Goal: Communication & Community: Answer question/provide support

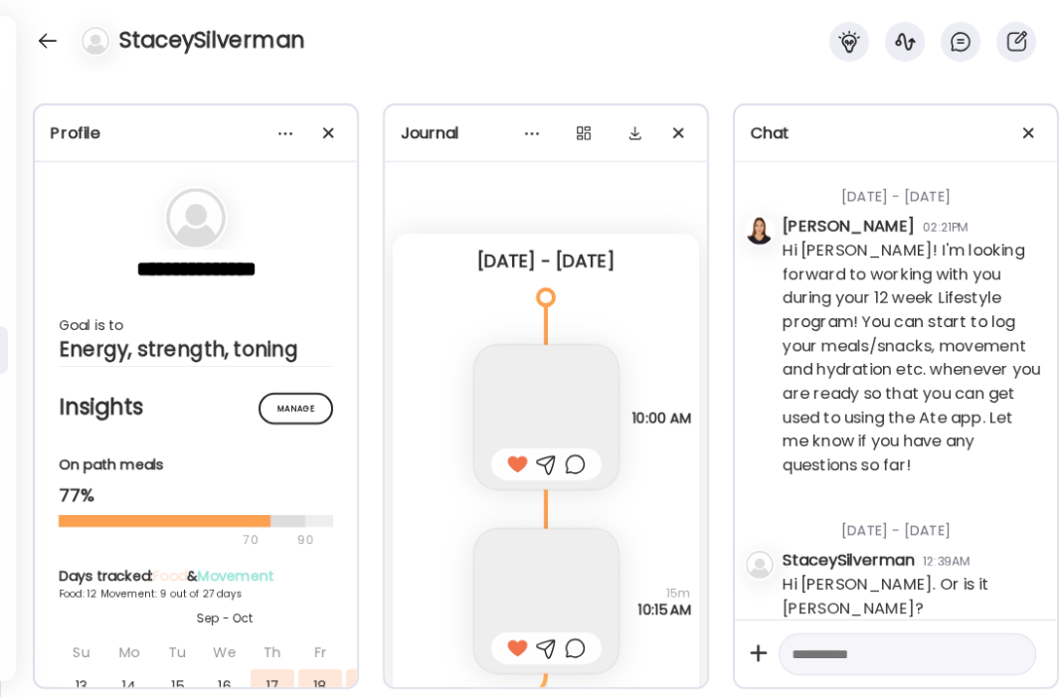
click at [49, 43] on div at bounding box center [48, 41] width 32 height 32
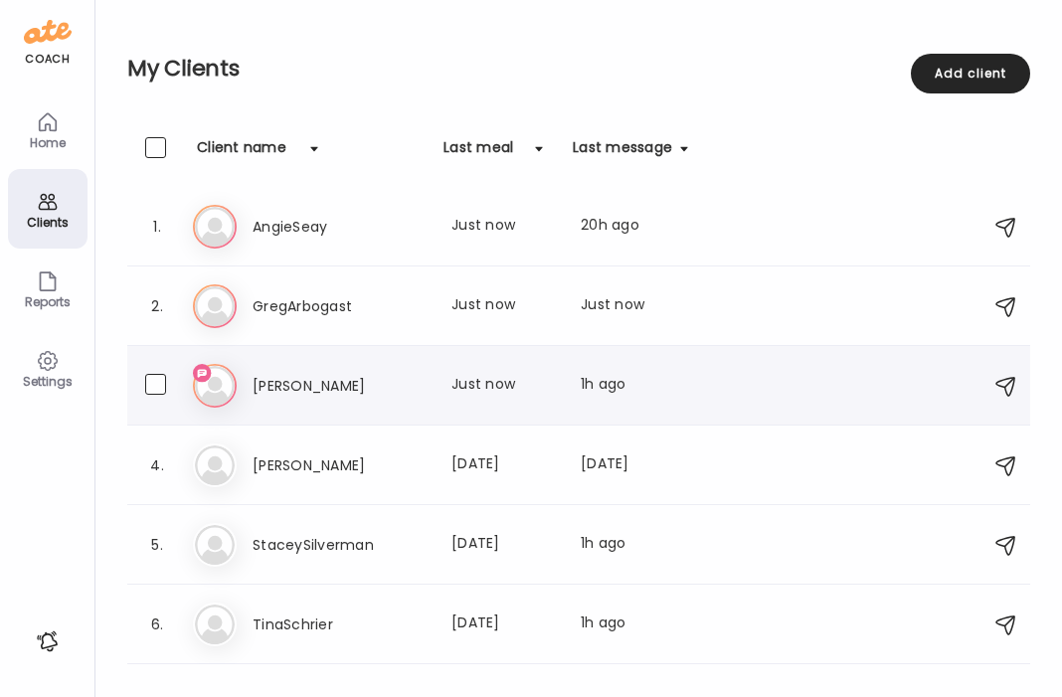
click at [340, 377] on h3 "[PERSON_NAME]" at bounding box center [339, 386] width 175 height 24
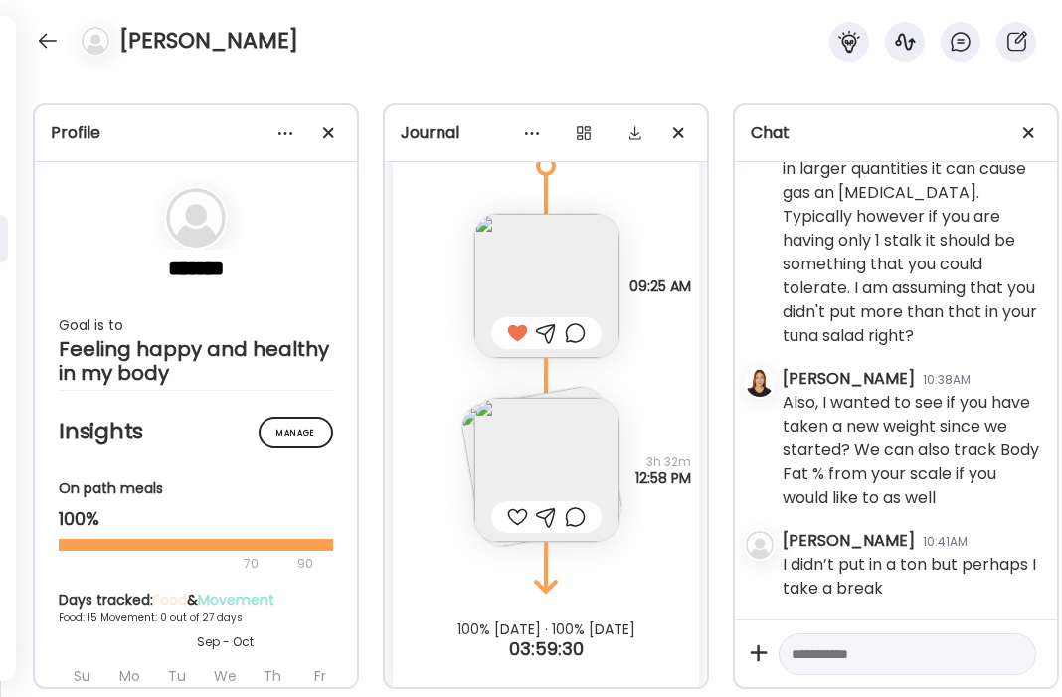
scroll to position [14450, 0]
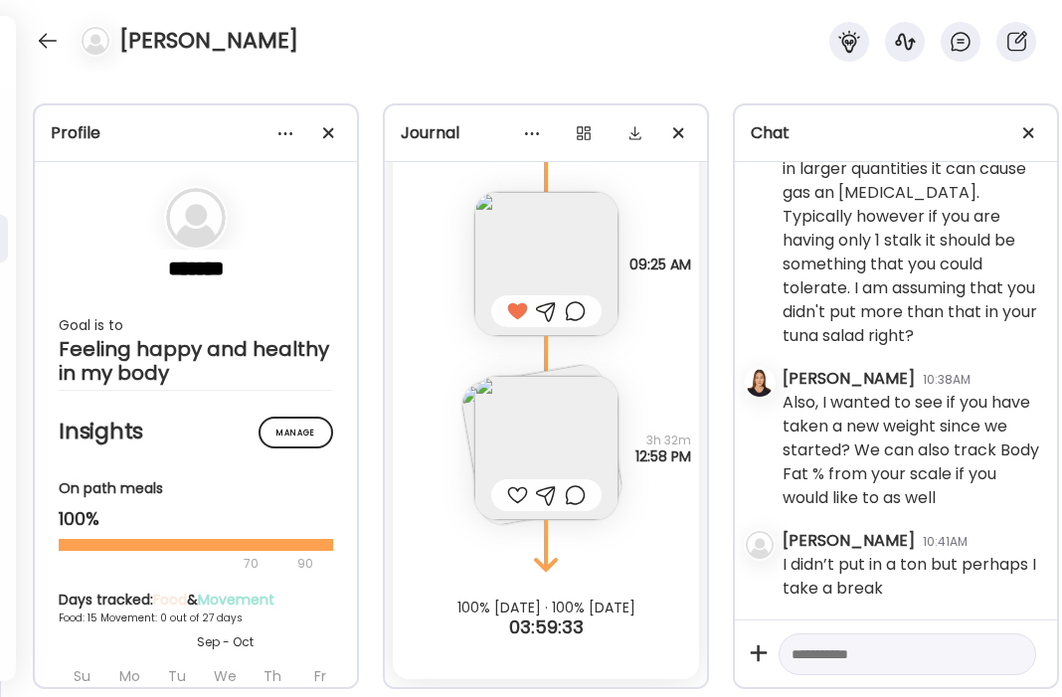
click at [876, 648] on textarea at bounding box center [889, 654] width 196 height 24
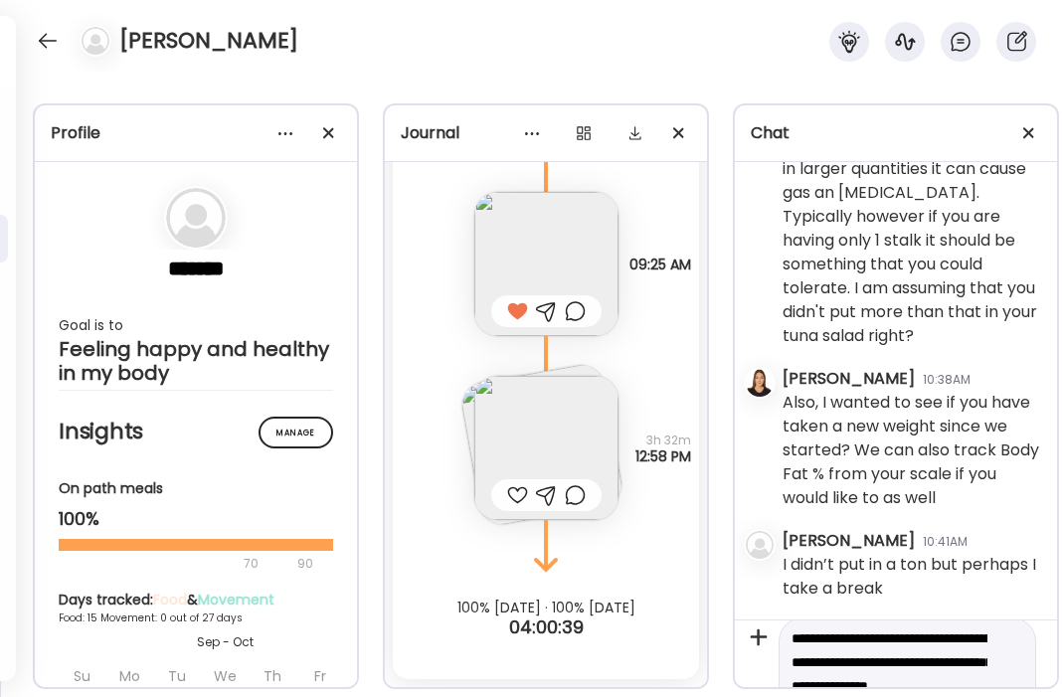
scroll to position [8, 0]
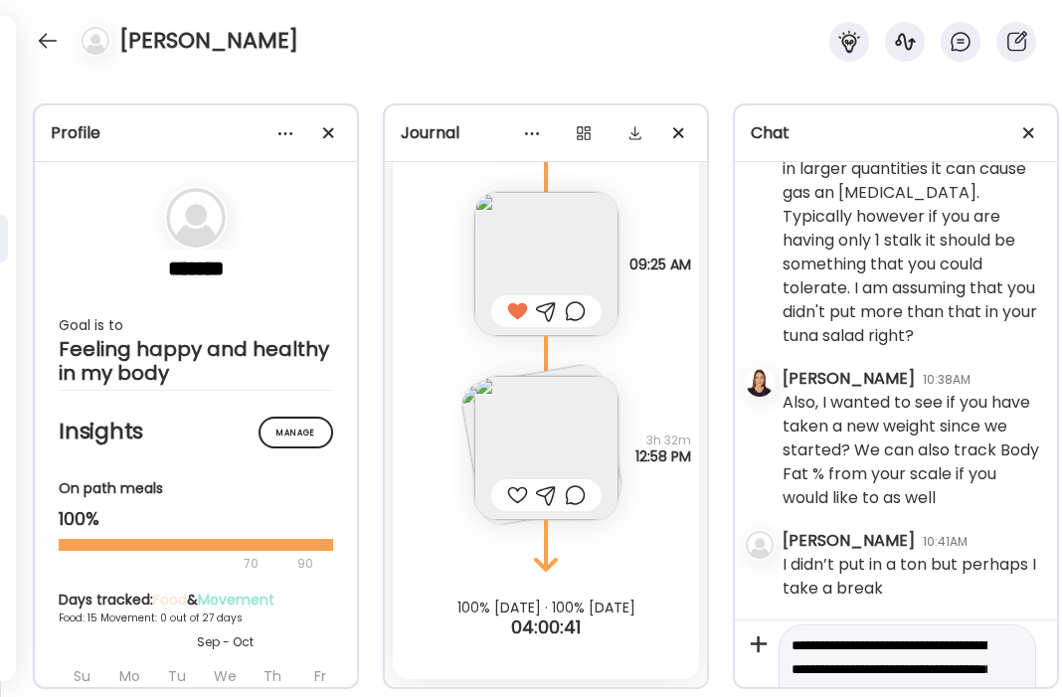
click at [855, 670] on textarea "**********" at bounding box center [889, 680] width 196 height 95
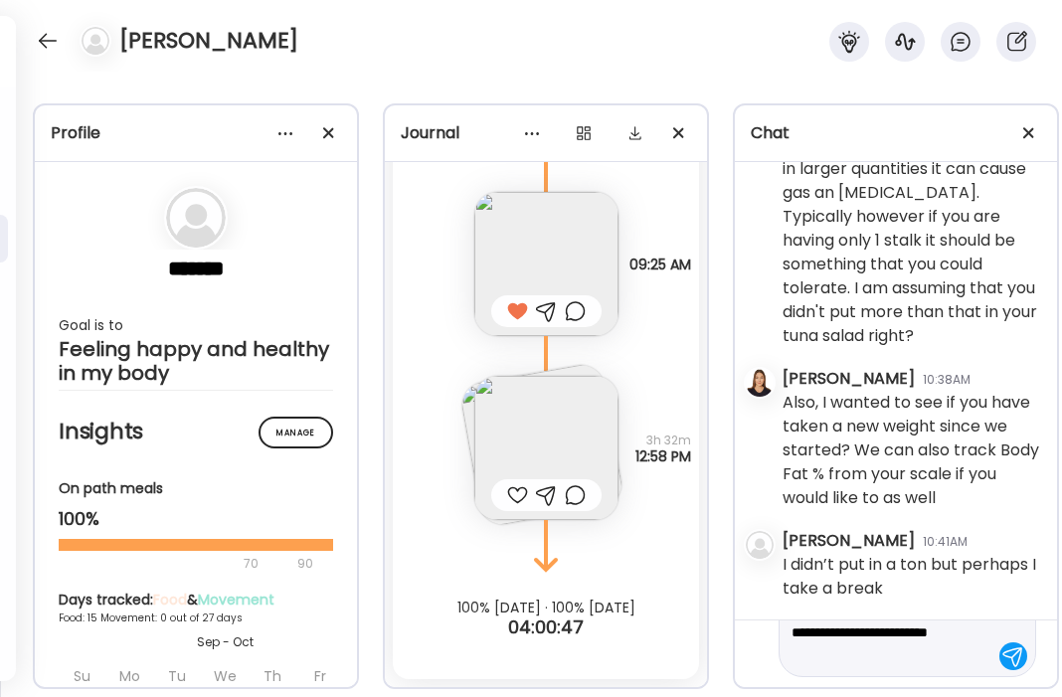
scroll to position [71, 0]
click at [966, 657] on textarea "**********" at bounding box center [889, 618] width 196 height 95
type textarea "**********"
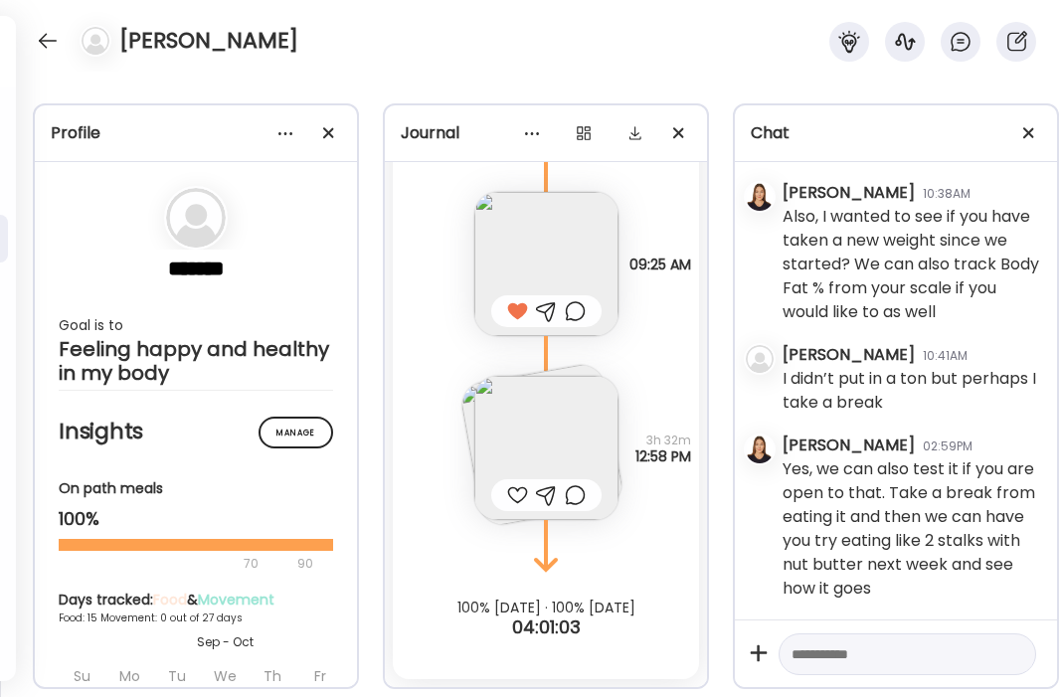
scroll to position [15683, 0]
click at [526, 433] on img at bounding box center [546, 448] width 144 height 144
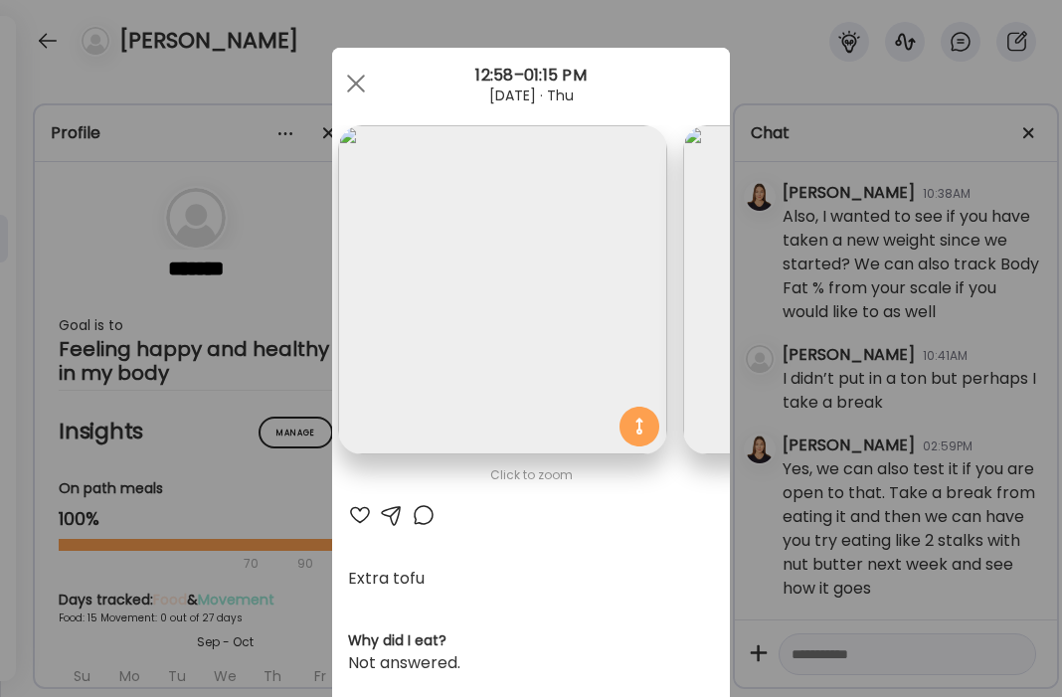
scroll to position [0, 0]
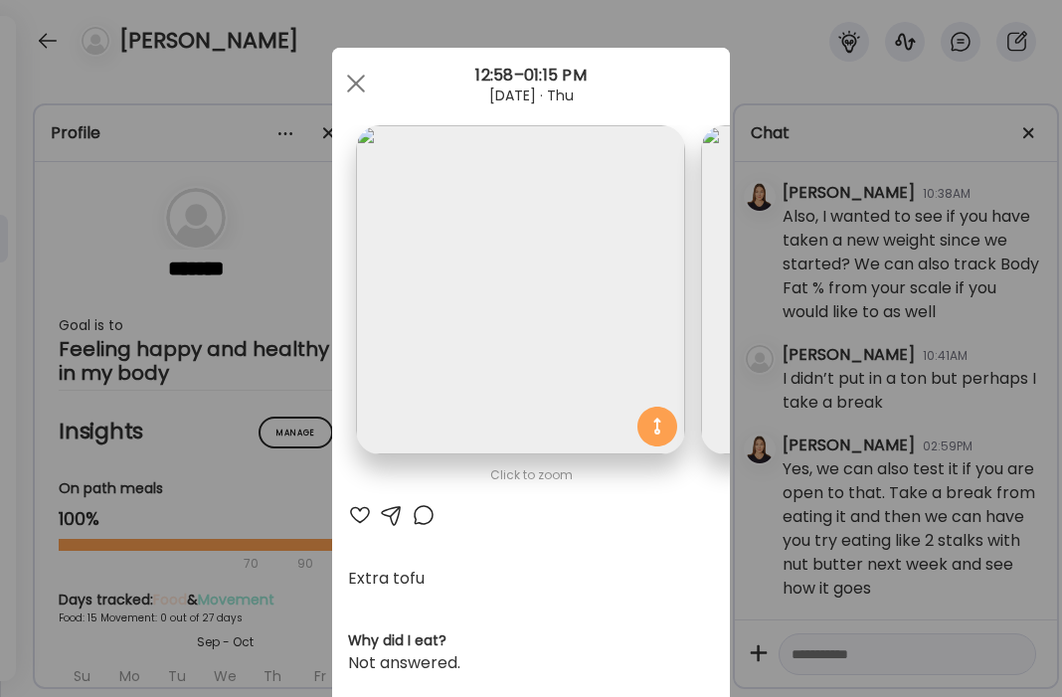
click at [359, 514] on div at bounding box center [360, 515] width 24 height 24
click at [359, 79] on span at bounding box center [356, 84] width 18 height 18
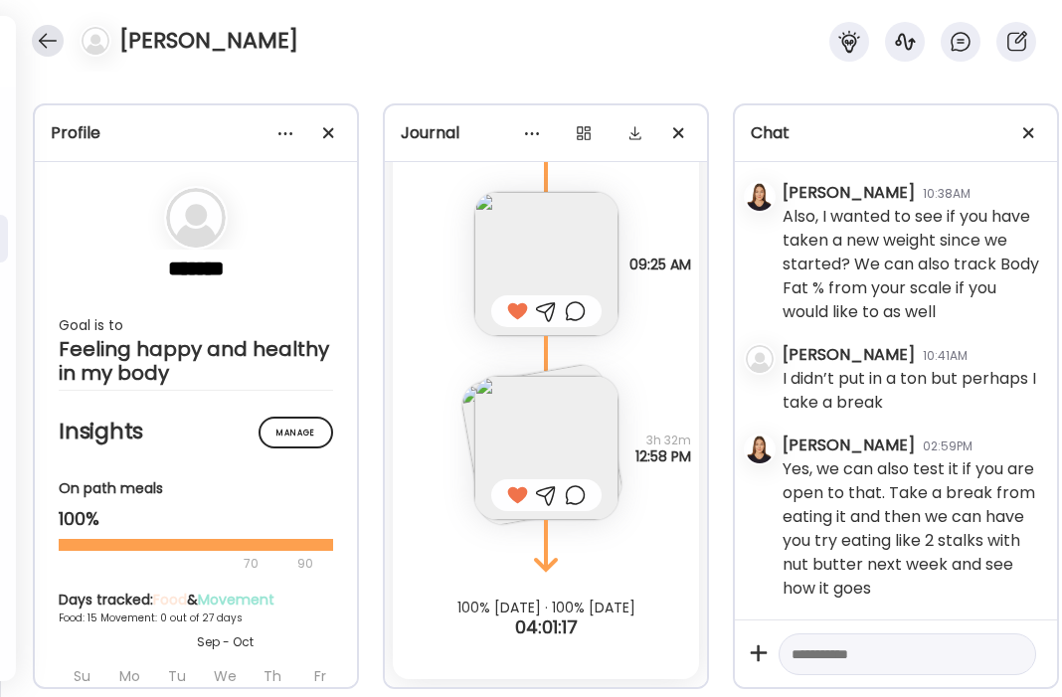
click at [51, 45] on div at bounding box center [48, 41] width 32 height 32
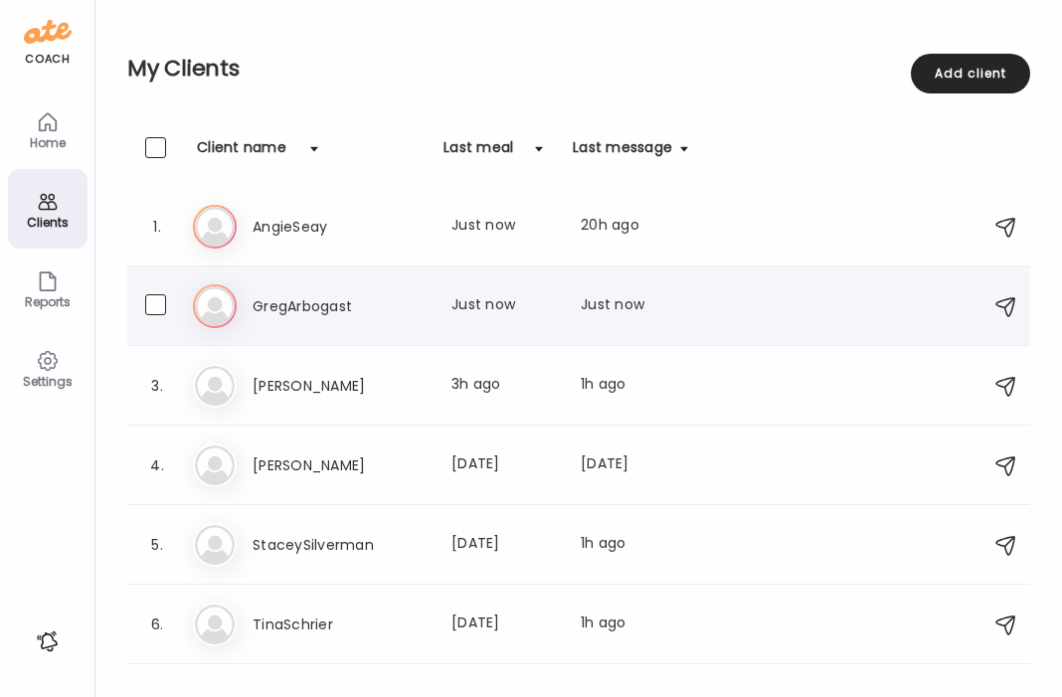
click at [291, 295] on h3 "GregArbogast" at bounding box center [339, 306] width 175 height 24
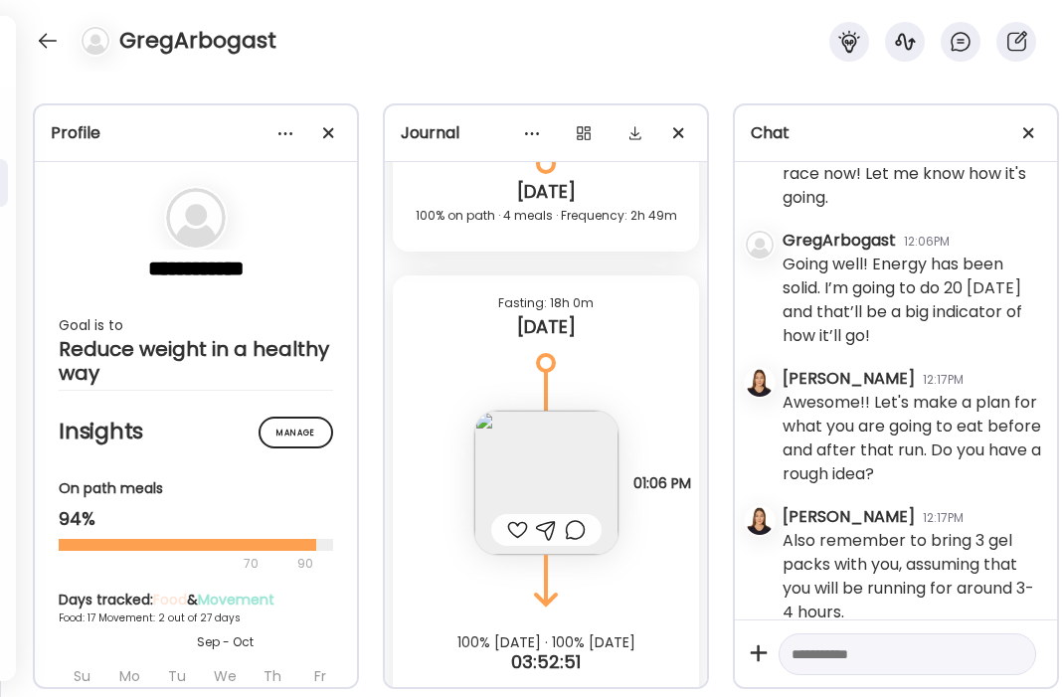
scroll to position [13728, 0]
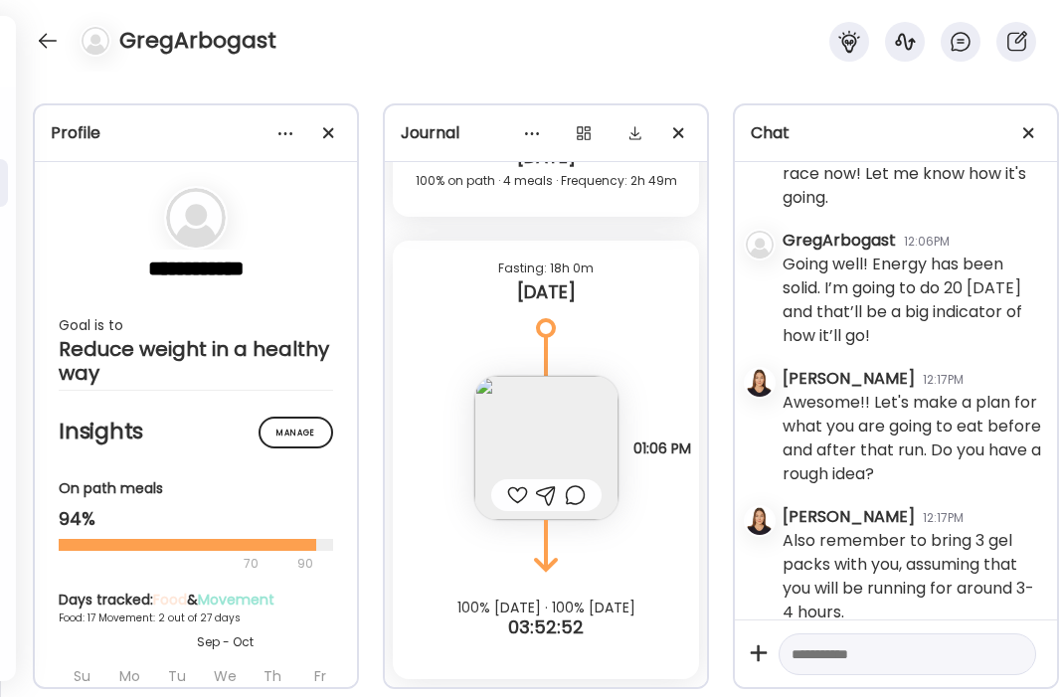
click at [554, 421] on img at bounding box center [546, 448] width 144 height 144
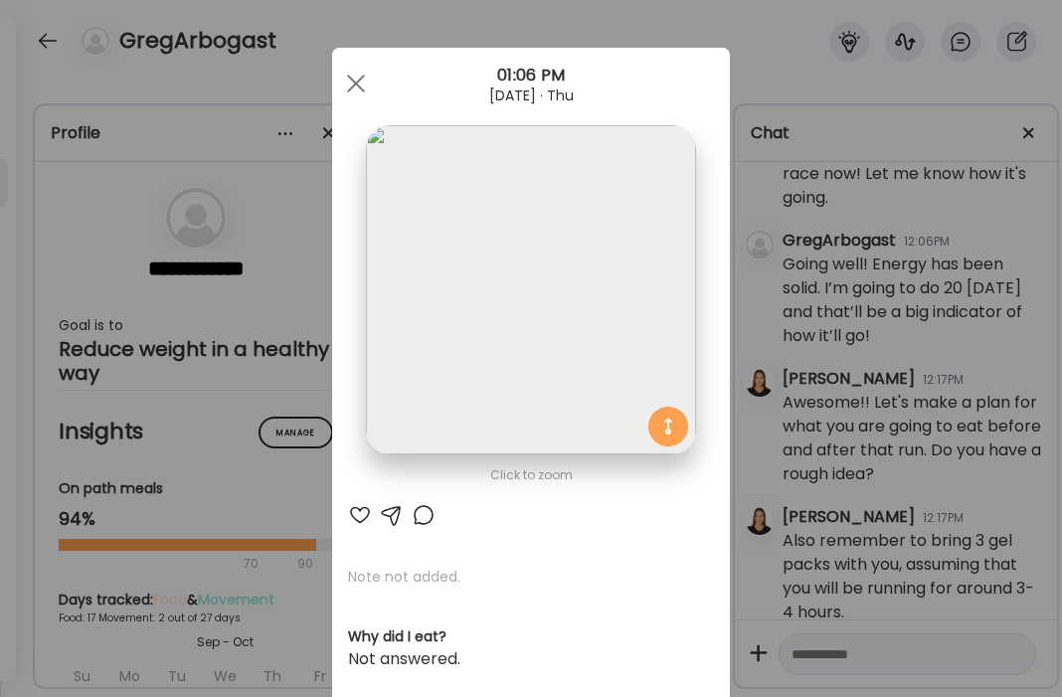
click at [355, 516] on div at bounding box center [360, 515] width 24 height 24
click at [363, 73] on div at bounding box center [356, 84] width 40 height 40
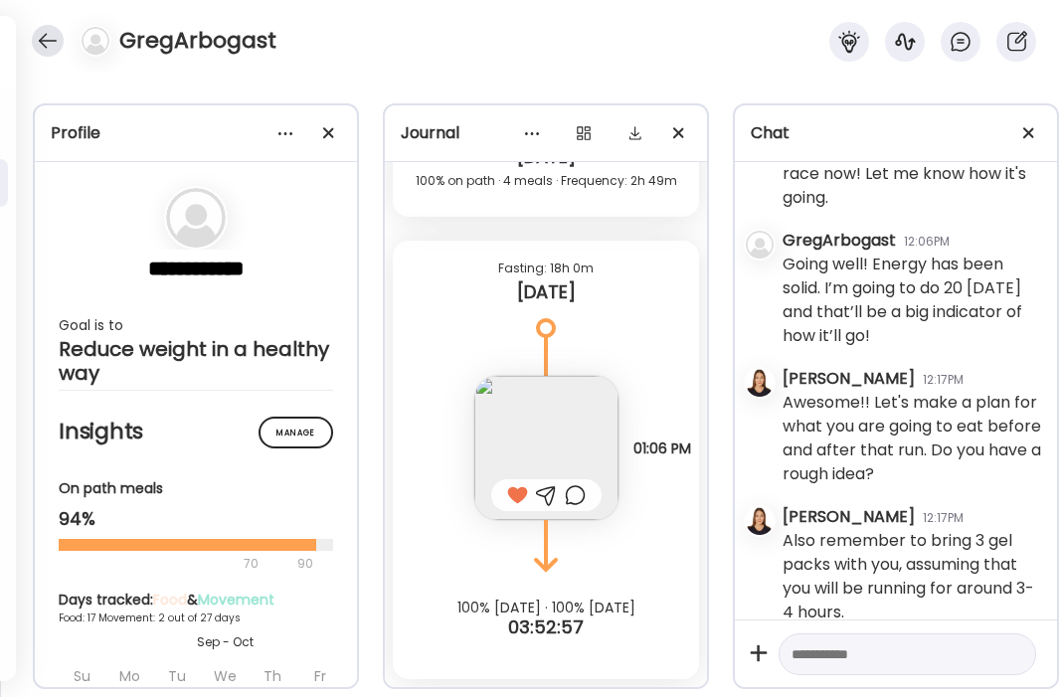
click at [41, 34] on div at bounding box center [48, 41] width 32 height 32
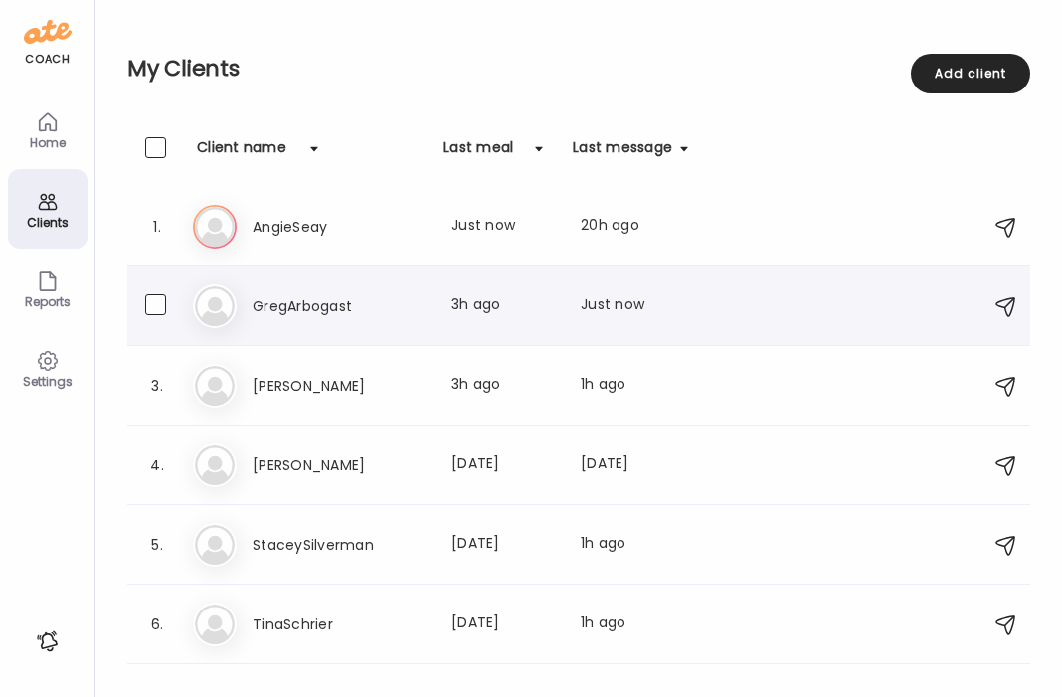
click at [345, 303] on h3 "GregArbogast" at bounding box center [339, 306] width 175 height 24
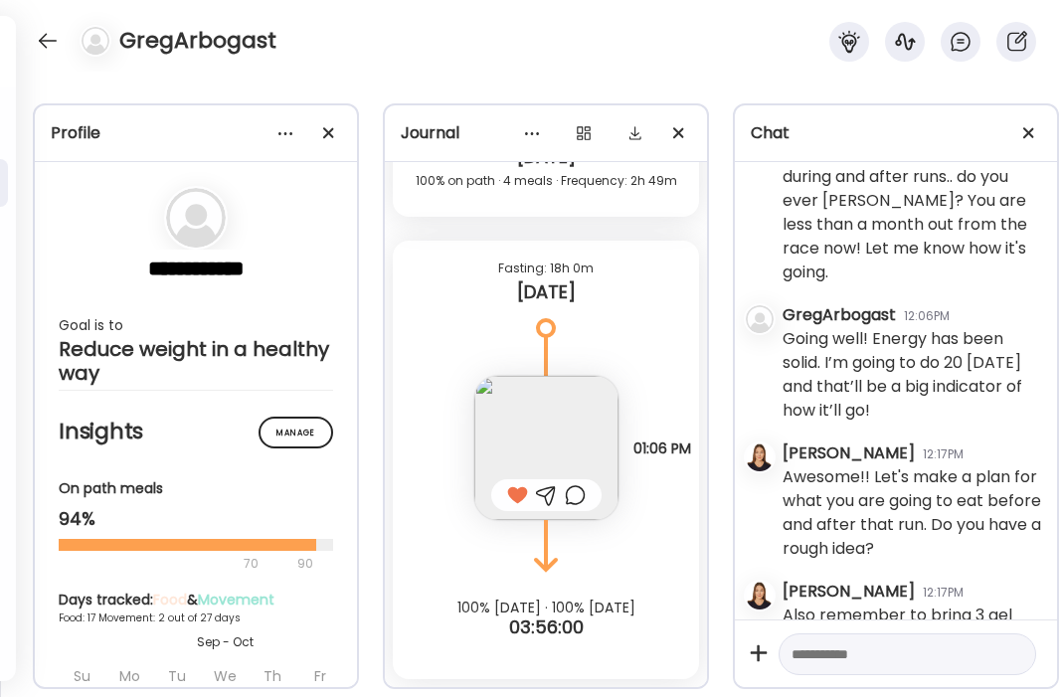
scroll to position [9719, 0]
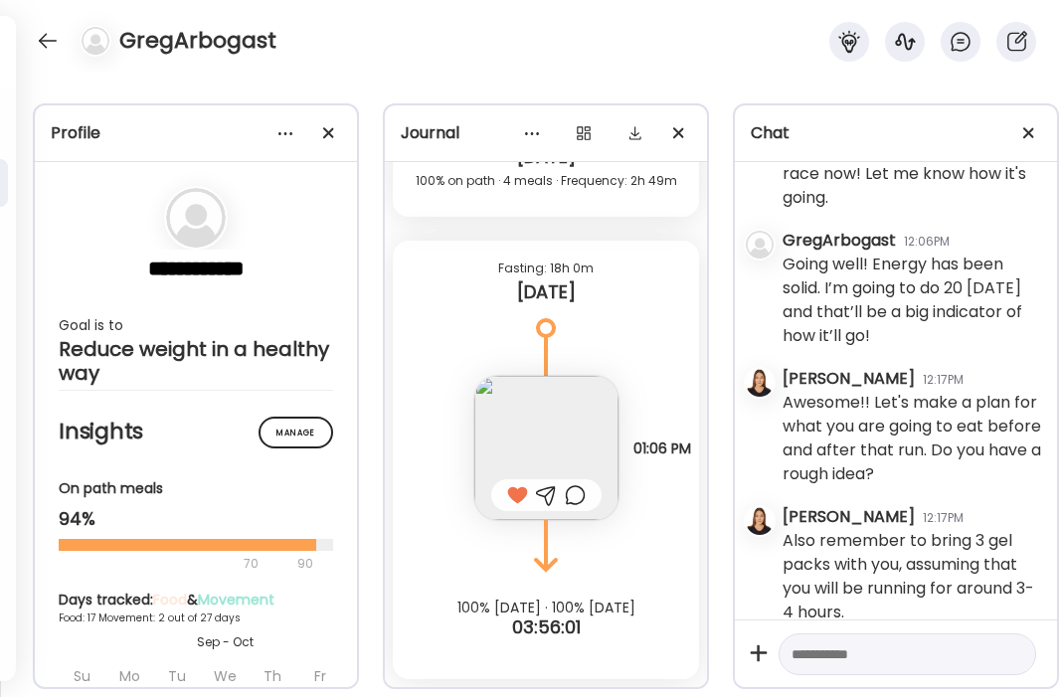
click at [881, 656] on textarea at bounding box center [889, 654] width 196 height 24
paste textarea "**********"
type textarea "**********"
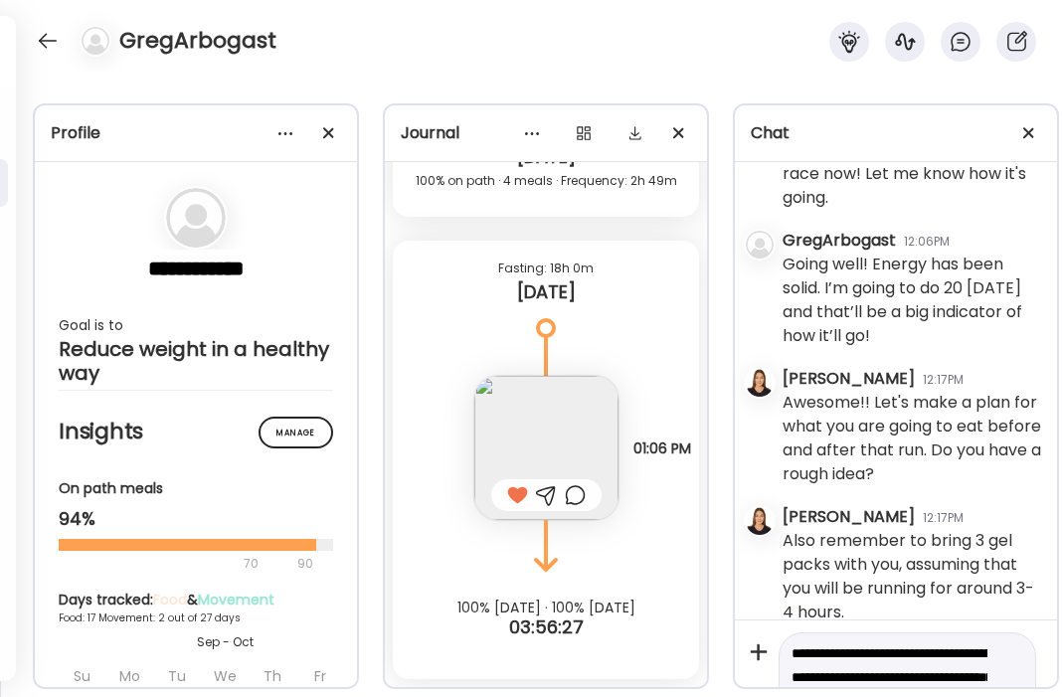
drag, startPoint x: 842, startPoint y: 656, endPoint x: 799, endPoint y: 552, distance: 112.8
click at [799, 552] on div "[DATE] - [DATE] [PERSON_NAME] 01:19PM Hi [PERSON_NAME]! I'm looking forward to …" at bounding box center [896, 453] width 322 height 582
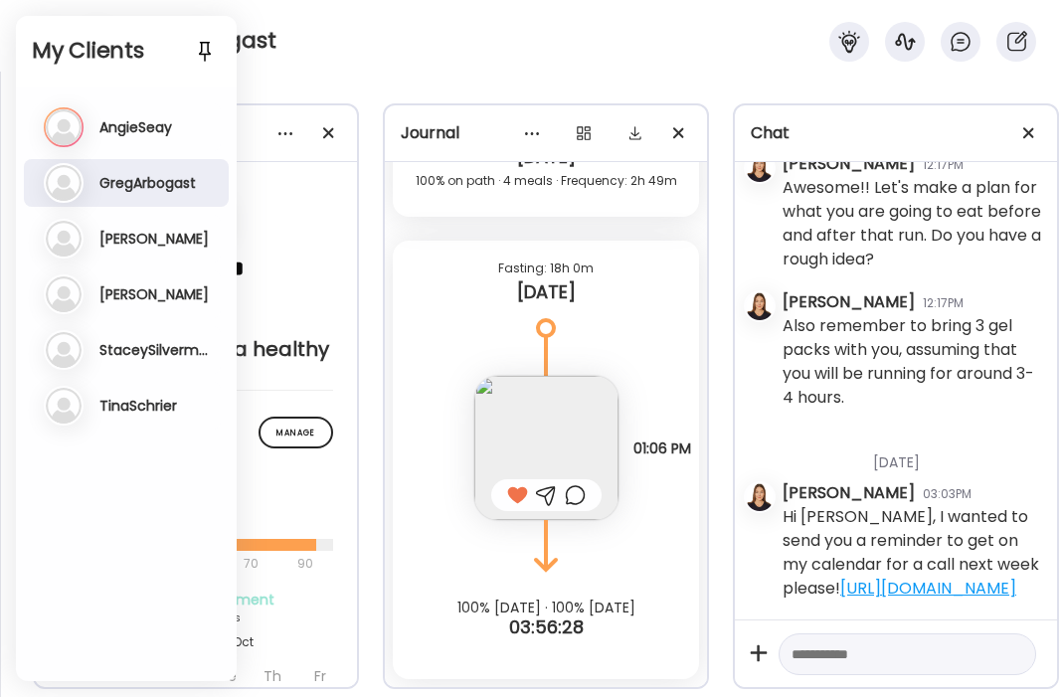
scroll to position [9934, 0]
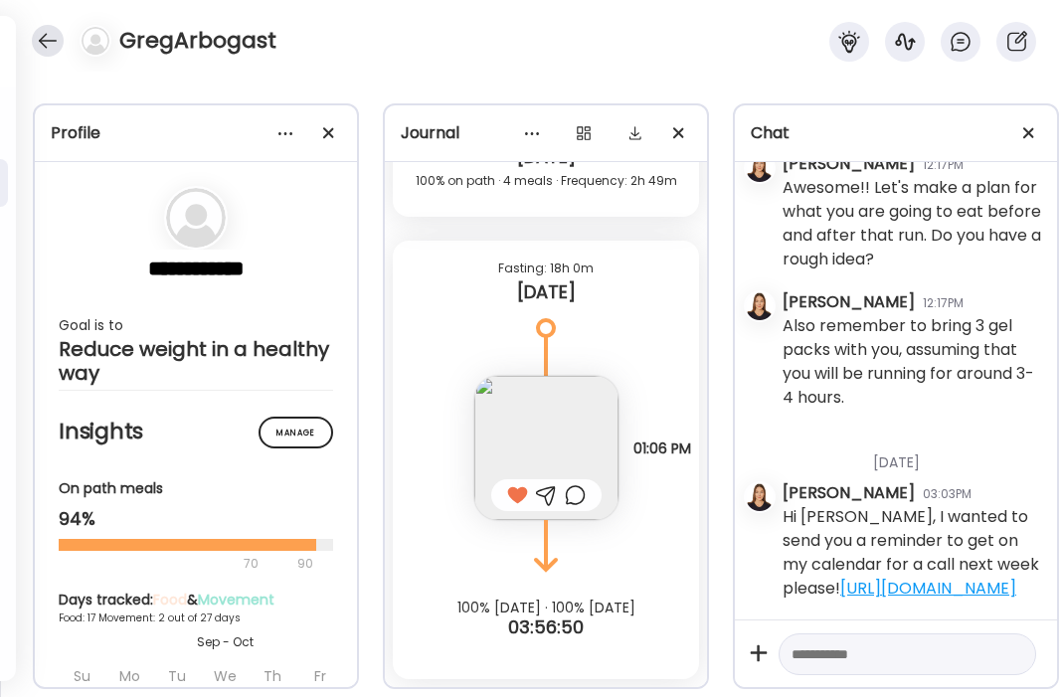
click at [46, 39] on div at bounding box center [48, 41] width 32 height 32
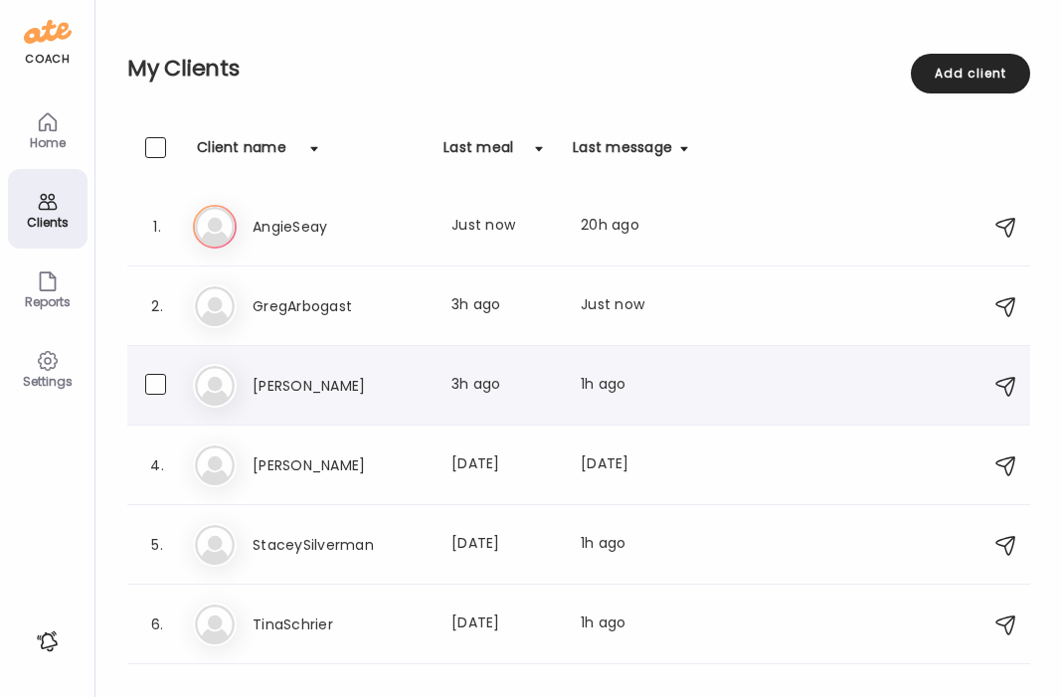
click at [319, 402] on div "He [PERSON_NAME] Last meal: 3h ago Last message: 1h ago You: Yes, we can also t…" at bounding box center [581, 386] width 777 height 44
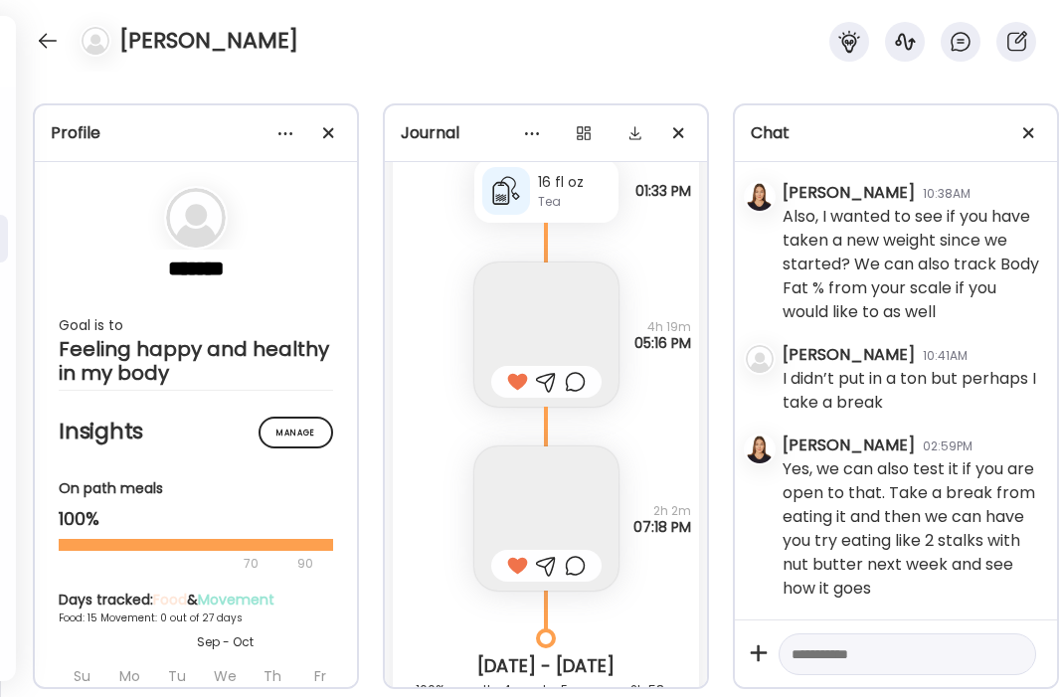
scroll to position [14450, 0]
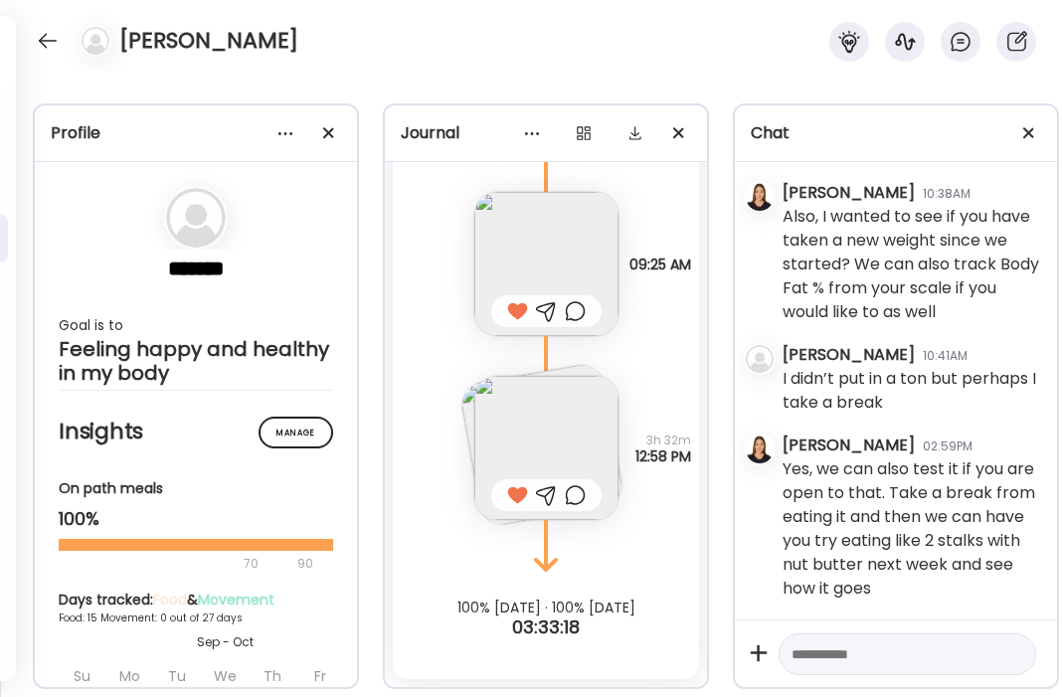
click at [892, 653] on textarea at bounding box center [889, 654] width 196 height 24
paste textarea "**********"
drag, startPoint x: 842, startPoint y: 655, endPoint x: 811, endPoint y: 655, distance: 30.8
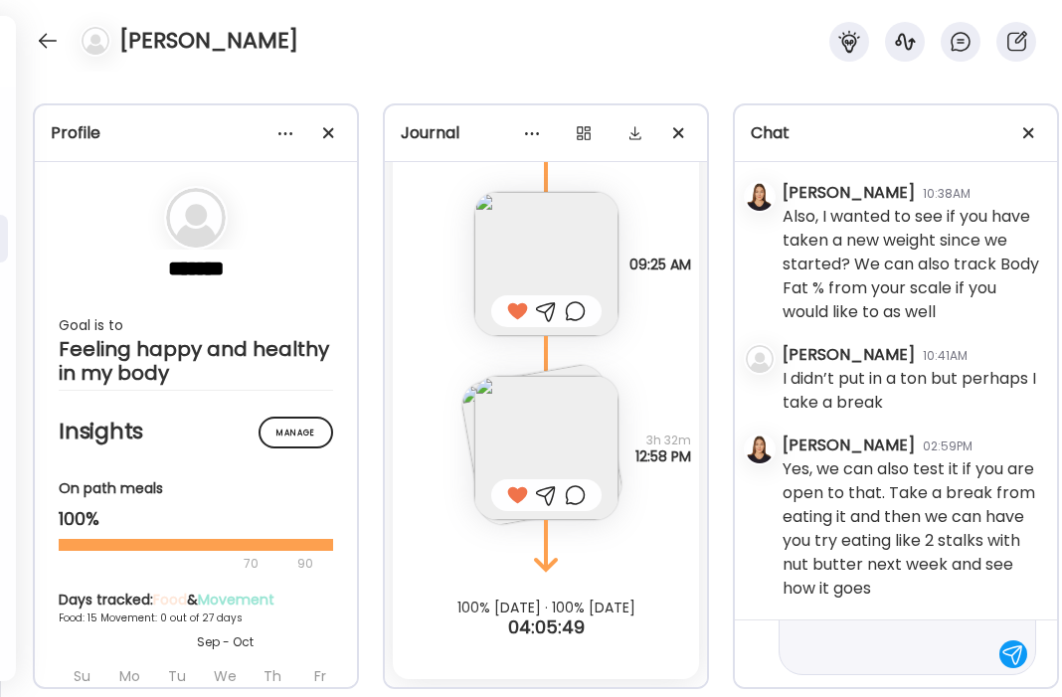
scroll to position [89, 0]
click at [894, 630] on textarea "**********" at bounding box center [889, 635] width 196 height 167
type textarea "**********"
click at [1015, 673] on div at bounding box center [1013, 678] width 28 height 28
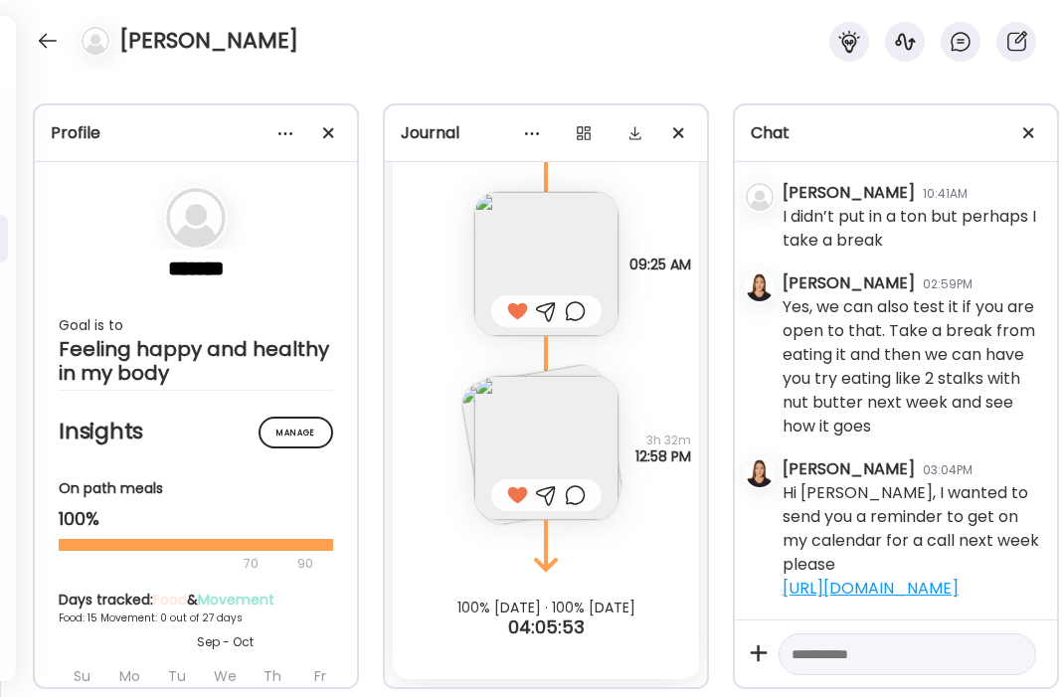
scroll to position [15869, 0]
click at [42, 39] on div at bounding box center [48, 41] width 32 height 32
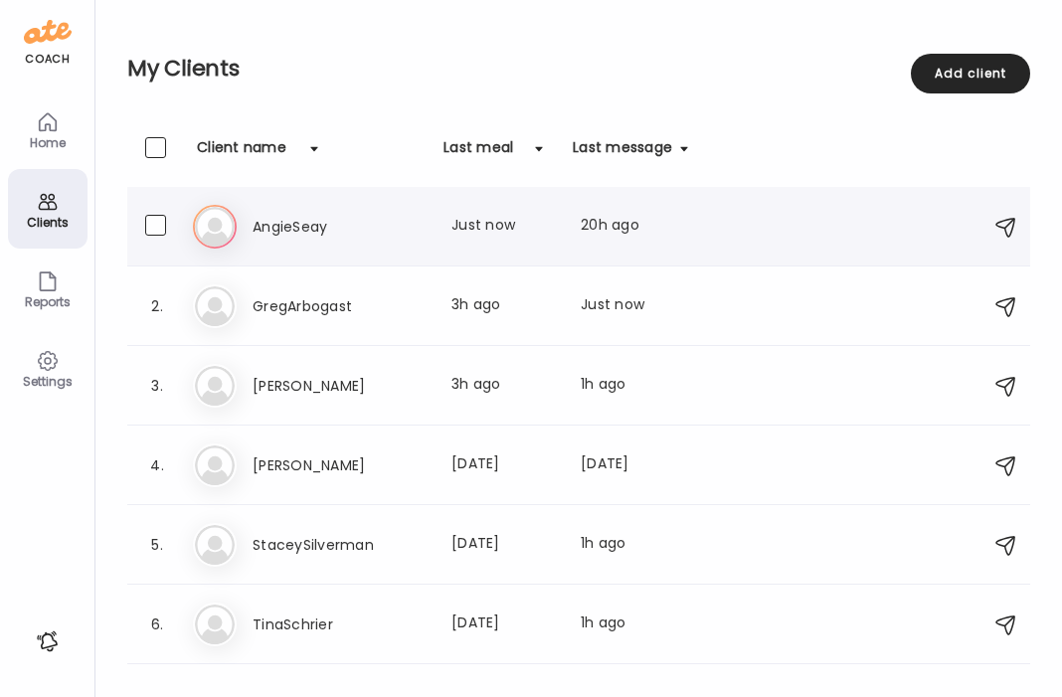
click at [323, 237] on h3 "AngieSeay" at bounding box center [339, 227] width 175 height 24
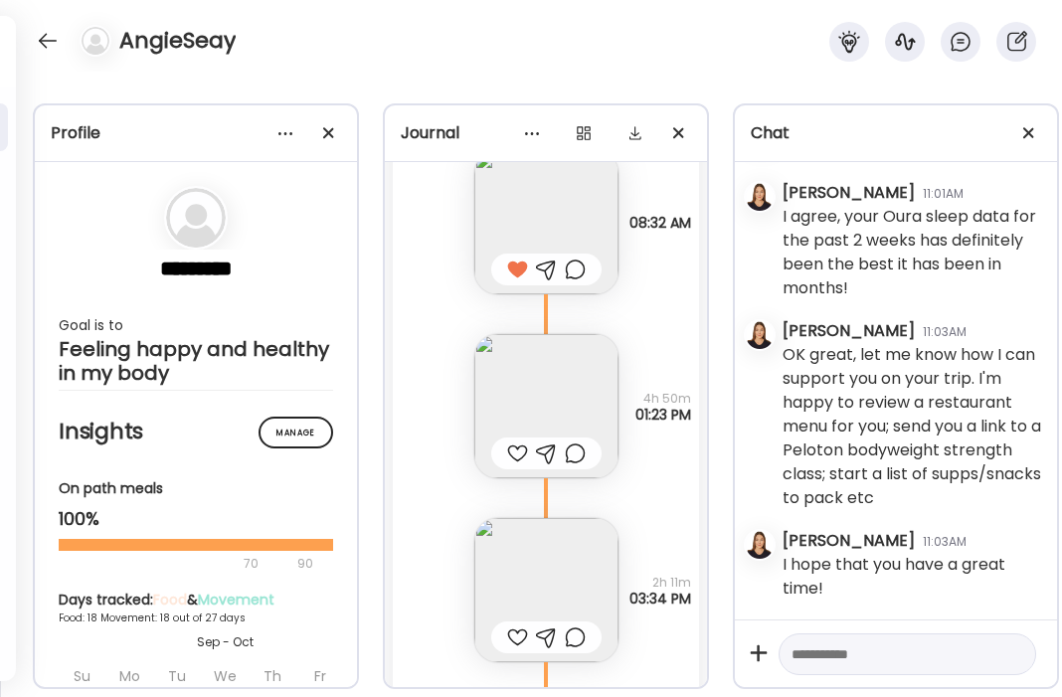
scroll to position [28007, 0]
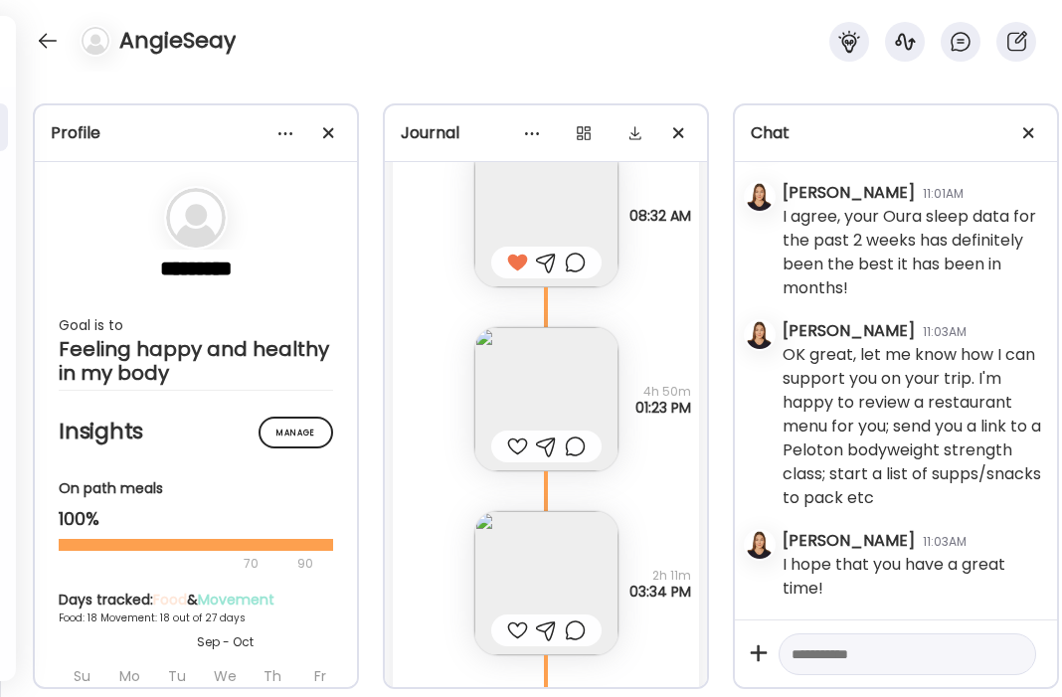
click at [533, 383] on img at bounding box center [546, 399] width 144 height 144
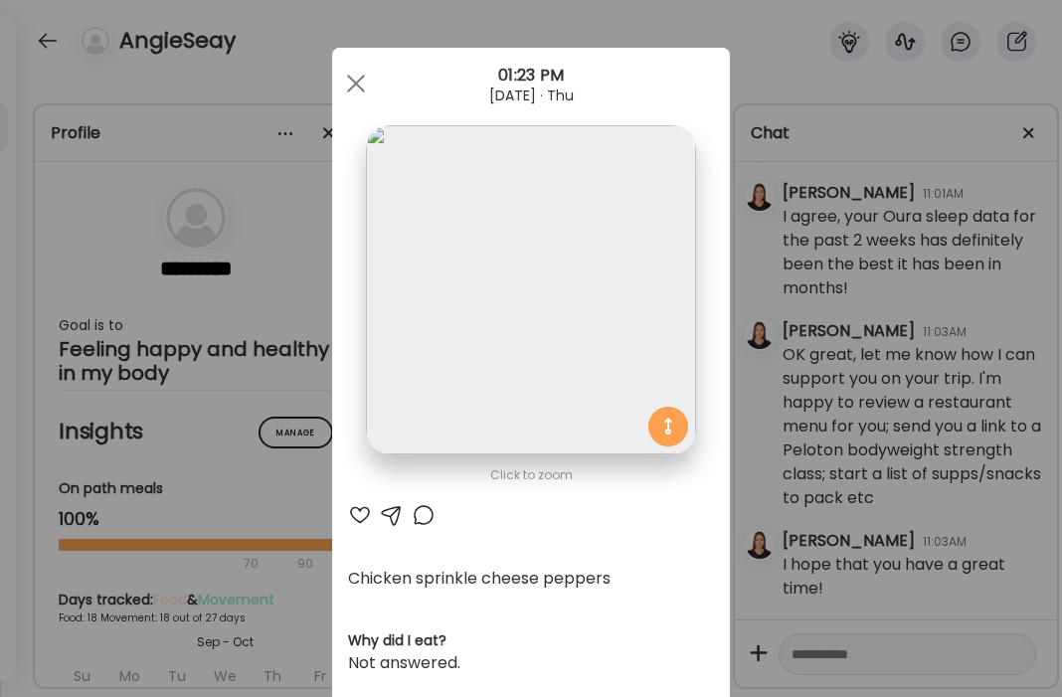
click at [361, 516] on div at bounding box center [360, 515] width 24 height 24
click at [361, 85] on div at bounding box center [356, 84] width 40 height 40
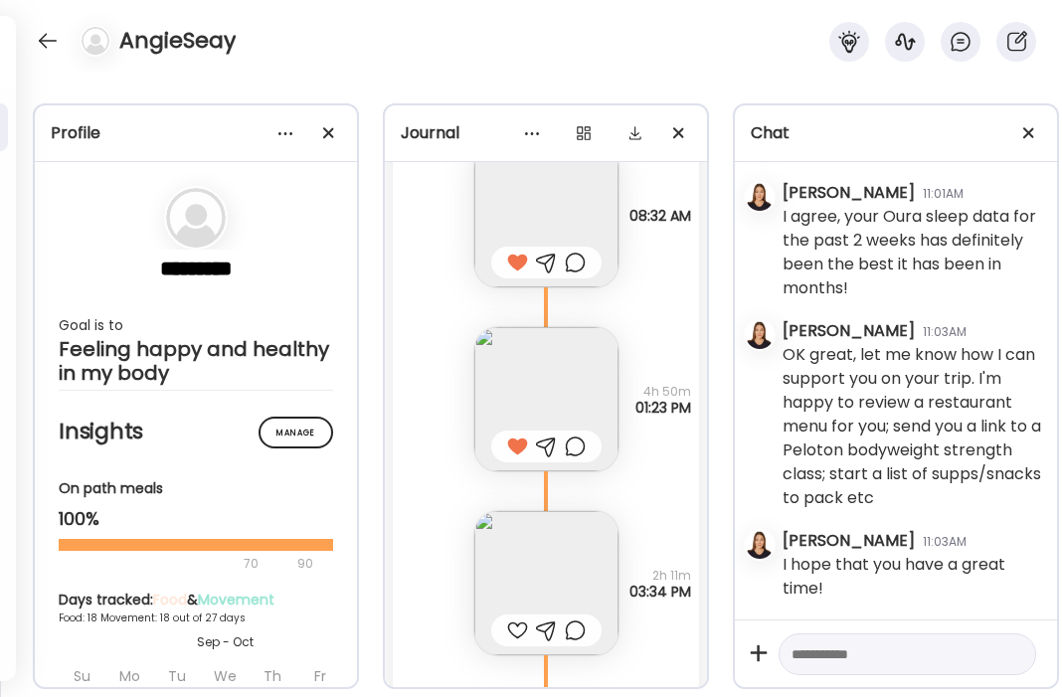
click at [540, 539] on img at bounding box center [546, 583] width 144 height 144
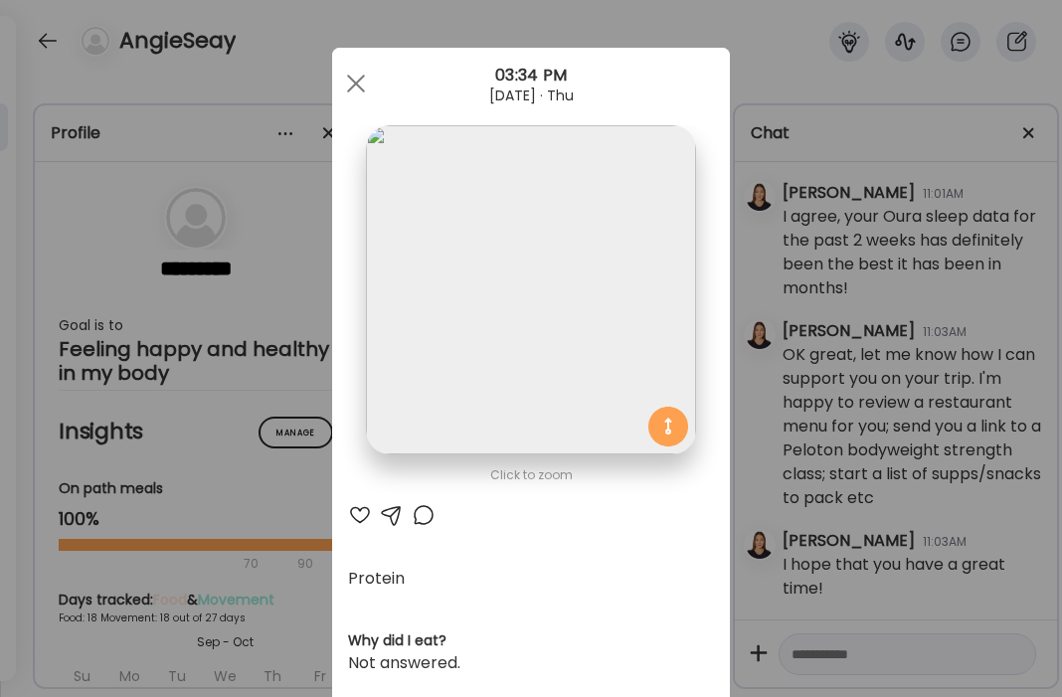
click at [351, 526] on div at bounding box center [360, 515] width 24 height 24
click at [357, 82] on span at bounding box center [356, 84] width 18 height 18
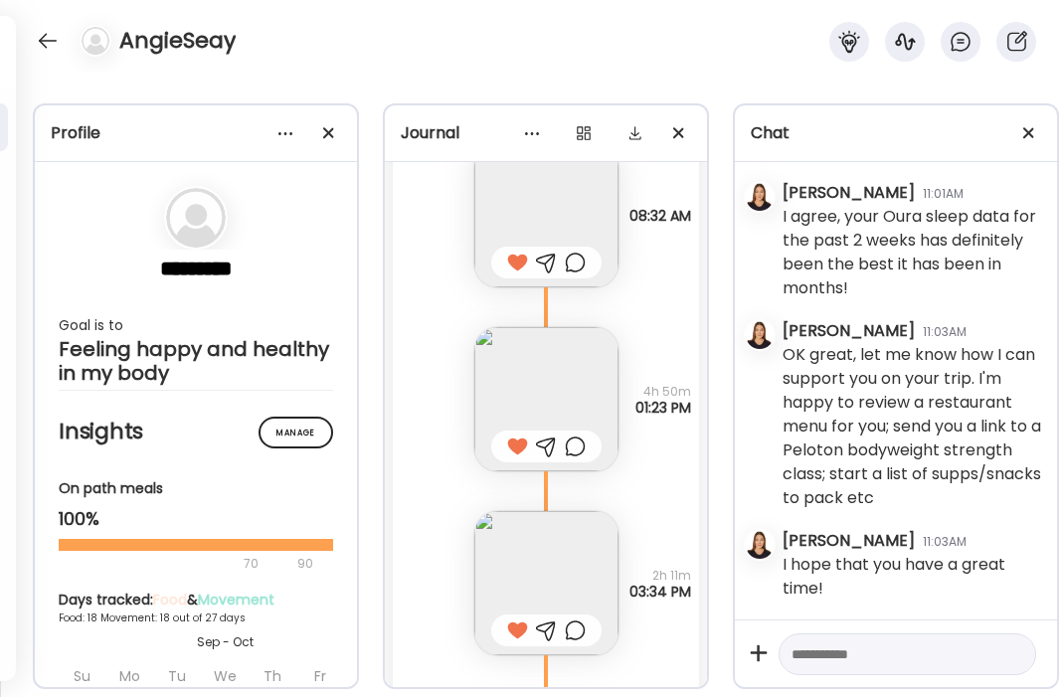
scroll to position [28142, 0]
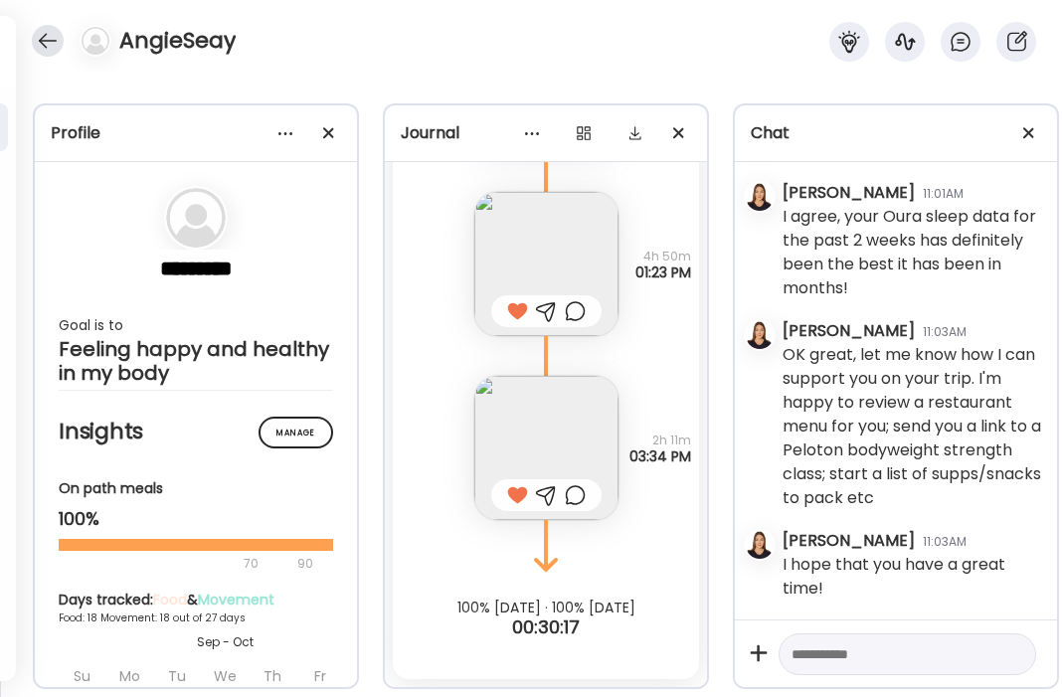
click at [45, 45] on div at bounding box center [48, 41] width 32 height 32
